Goal: Task Accomplishment & Management: Use online tool/utility

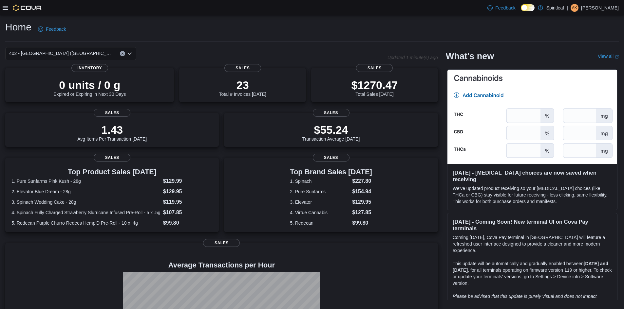
click at [3, 6] on icon at bounding box center [5, 8] width 5 height 4
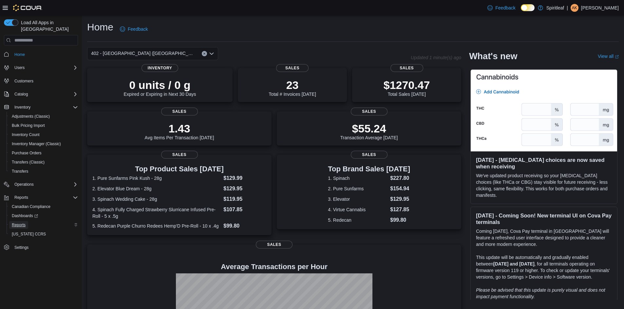
click at [25, 223] on span "Reports" at bounding box center [19, 225] width 14 height 5
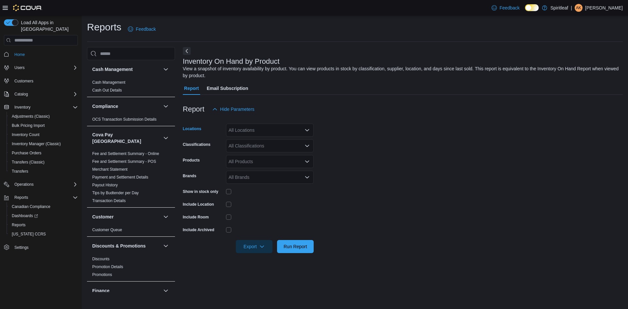
click at [257, 131] on div "All Locations" at bounding box center [270, 130] width 88 height 13
type input "***"
click at [278, 144] on span "402 - Polo Park (Winnipeg)" at bounding box center [305, 141] width 111 height 7
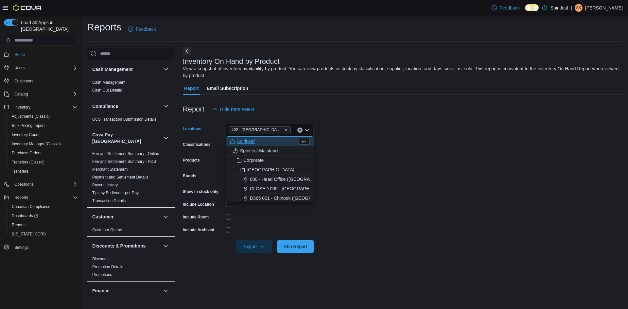
click at [415, 169] on form "Locations 402 - Polo Park (Winnipeg) Combo box. Selected. 402 - Polo Park (Winn…" at bounding box center [403, 184] width 440 height 137
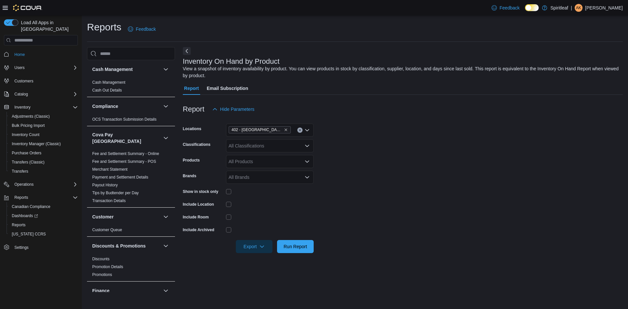
click at [292, 147] on div "All Classifications" at bounding box center [270, 145] width 88 height 13
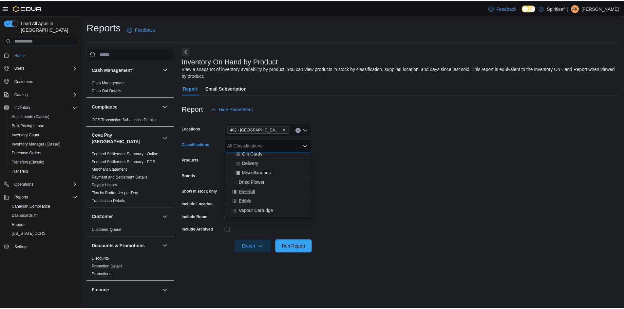
scroll to position [131, 0]
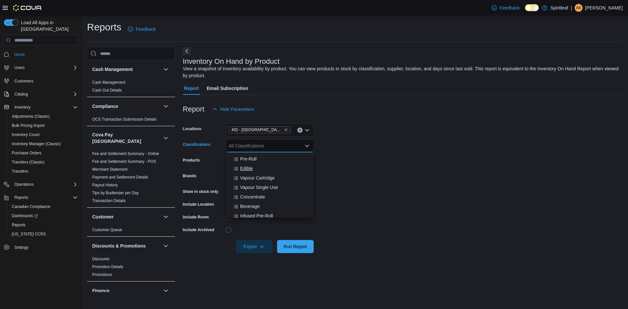
click at [246, 168] on span "Edible" at bounding box center [246, 168] width 13 height 7
click at [254, 196] on span "Beverage" at bounding box center [250, 197] width 20 height 7
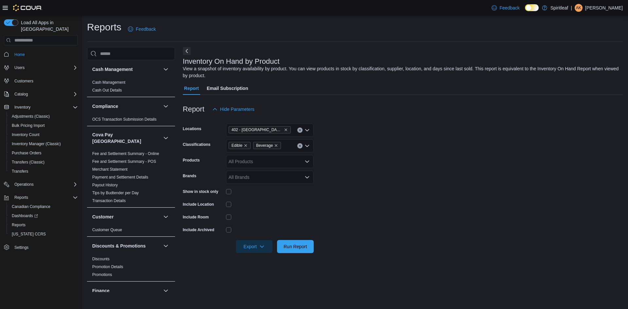
drag, startPoint x: 450, startPoint y: 183, endPoint x: 303, endPoint y: 170, distance: 147.2
click at [446, 183] on form "Locations 402 - Polo Park (Winnipeg) Classifications Edible Beverage Products A…" at bounding box center [403, 184] width 440 height 137
click at [226, 193] on div "Show in stock only" at bounding box center [248, 192] width 131 height 10
click at [300, 247] on span "Run Report" at bounding box center [296, 246] width 24 height 7
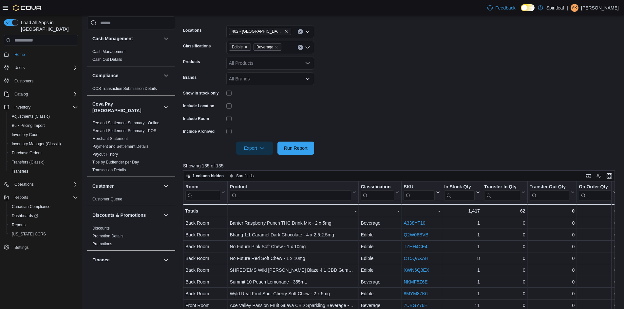
scroll to position [98, 0]
click at [254, 148] on span "Export" at bounding box center [254, 148] width 29 height 13
click at [267, 166] on button "Export to Excel" at bounding box center [255, 161] width 37 height 13
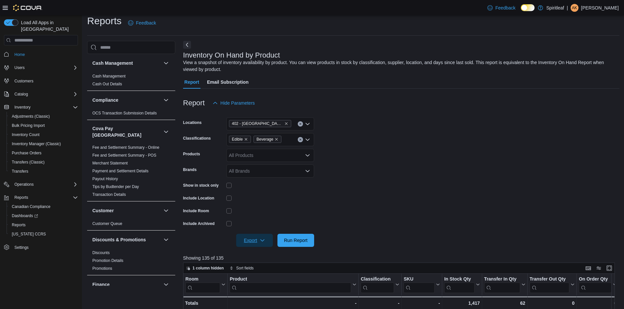
scroll to position [0, 0]
